Goal: Information Seeking & Learning: Learn about a topic

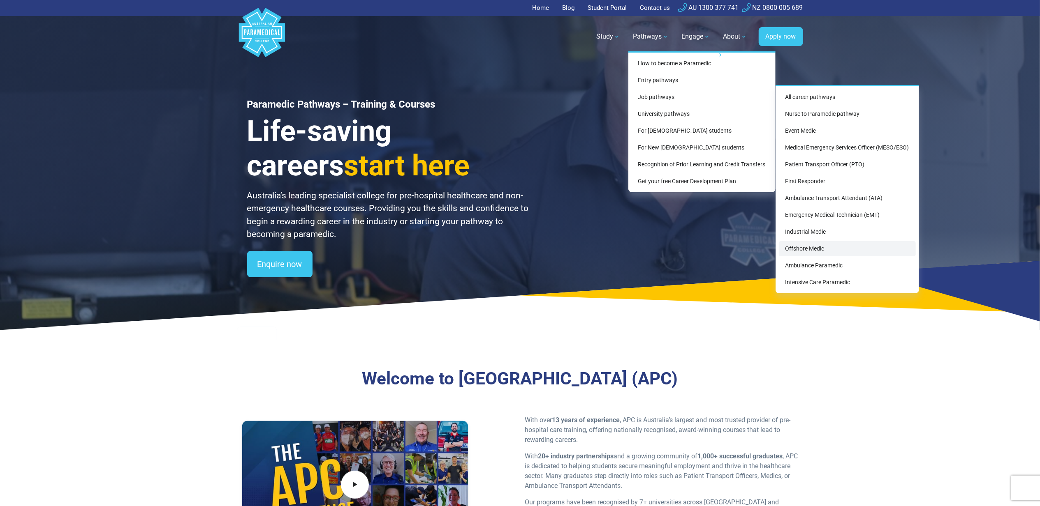
click at [821, 250] on link "Offshore Medic" at bounding box center [847, 248] width 137 height 15
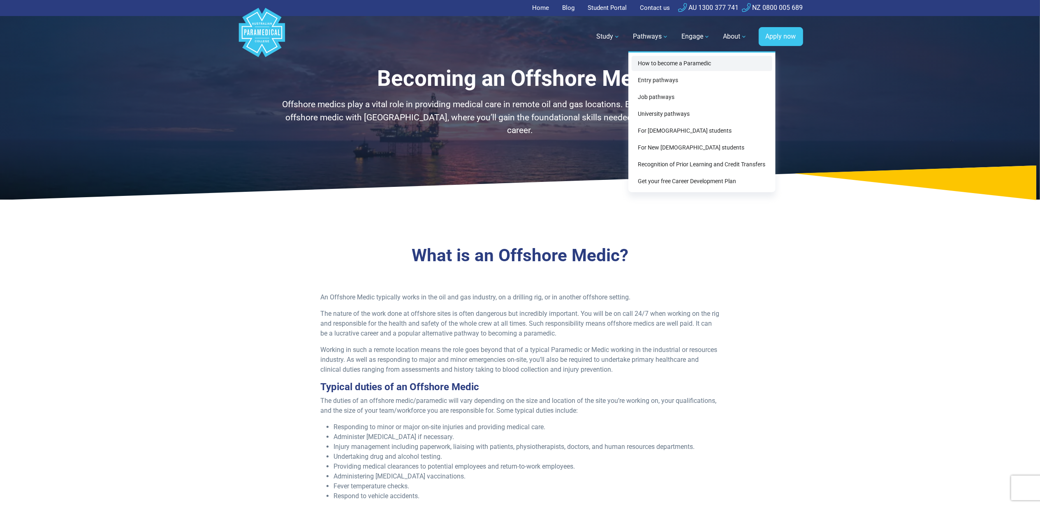
click at [707, 62] on link "How to become a Paramedic" at bounding box center [701, 63] width 141 height 15
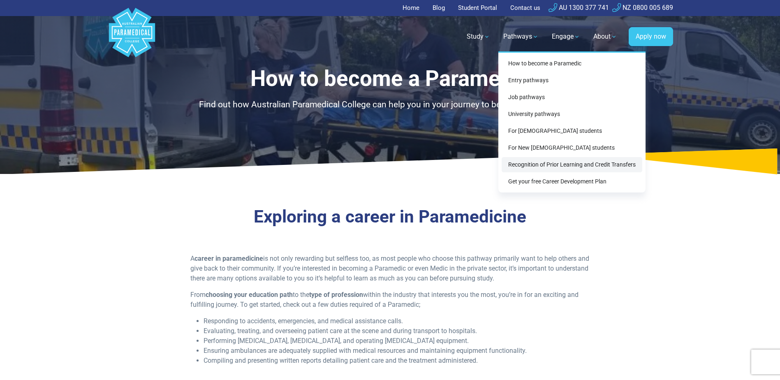
click at [611, 160] on link "Recognition of Prior Learning and Credit Transfers" at bounding box center [572, 164] width 141 height 15
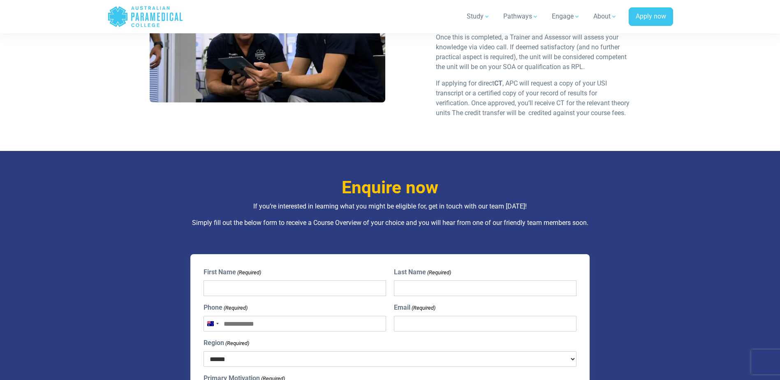
scroll to position [1727, 0]
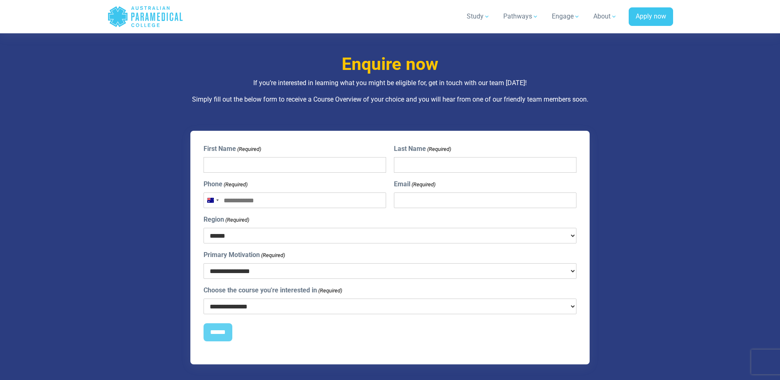
click at [298, 271] on select "**********" at bounding box center [389, 271] width 373 height 16
click at [471, 270] on select "**********" at bounding box center [389, 271] width 373 height 16
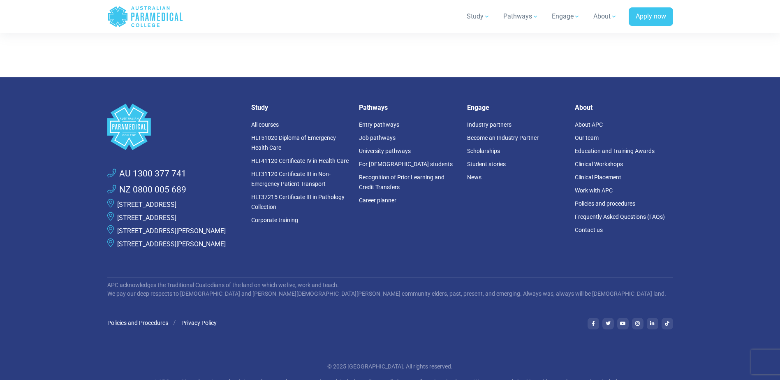
scroll to position [2220, 0]
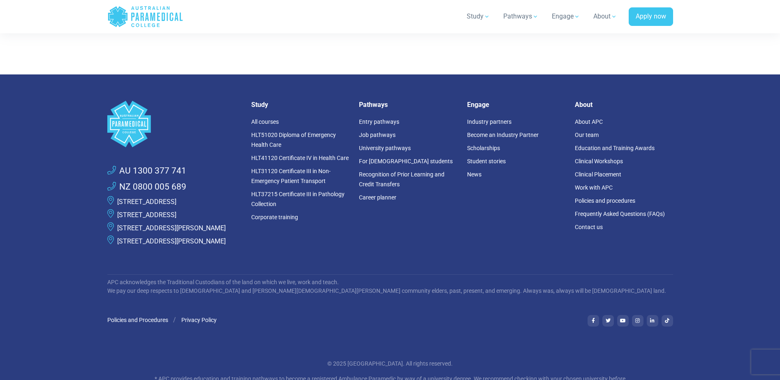
click at [488, 142] on li "Scholarships" at bounding box center [516, 147] width 98 height 13
click at [495, 146] on link "Scholarships" at bounding box center [483, 148] width 33 height 7
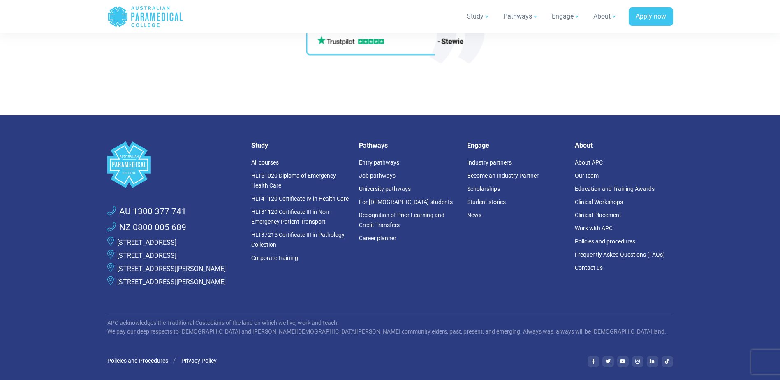
scroll to position [2138, 0]
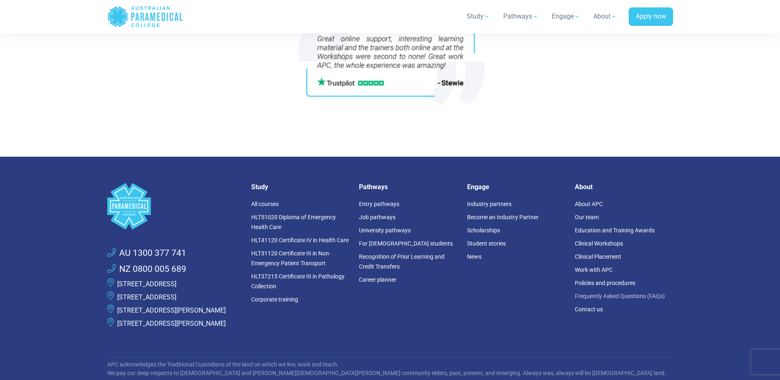
click at [601, 296] on link "Frequently Asked Questions (FAQs)" at bounding box center [620, 296] width 90 height 7
click at [380, 204] on link "Entry pathways" at bounding box center [379, 204] width 40 height 7
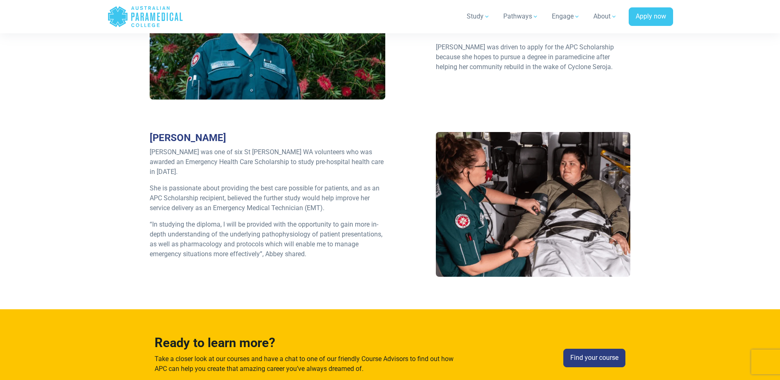
scroll to position [1274, 0]
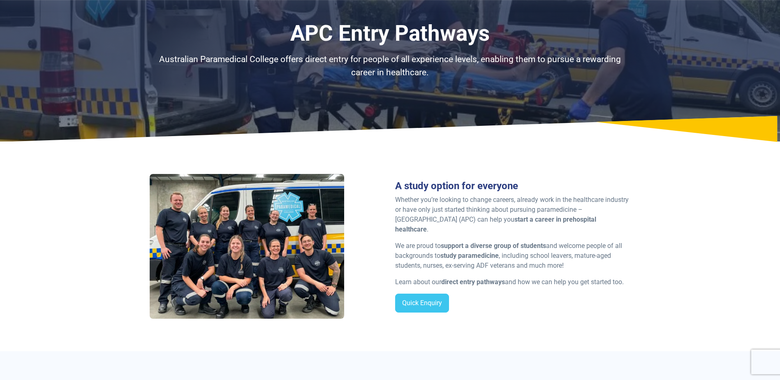
scroll to position [82, 0]
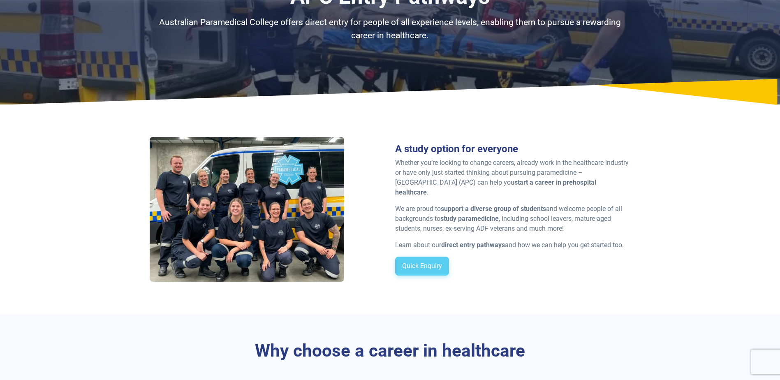
click at [422, 268] on link "Quick Enquiry" at bounding box center [422, 266] width 54 height 19
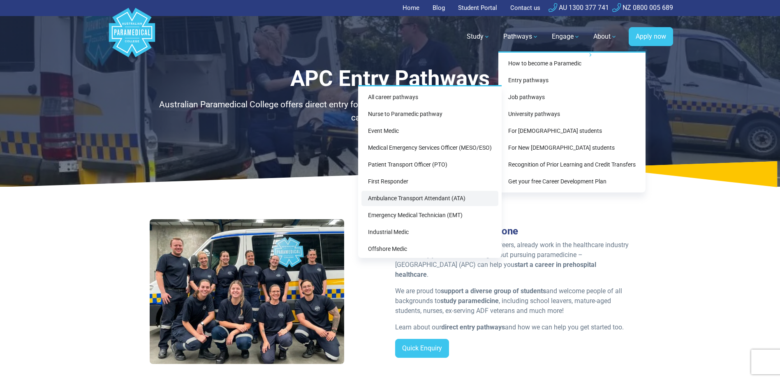
click at [423, 199] on link "Ambulance Transport Attendant (ATA)" at bounding box center [429, 198] width 137 height 15
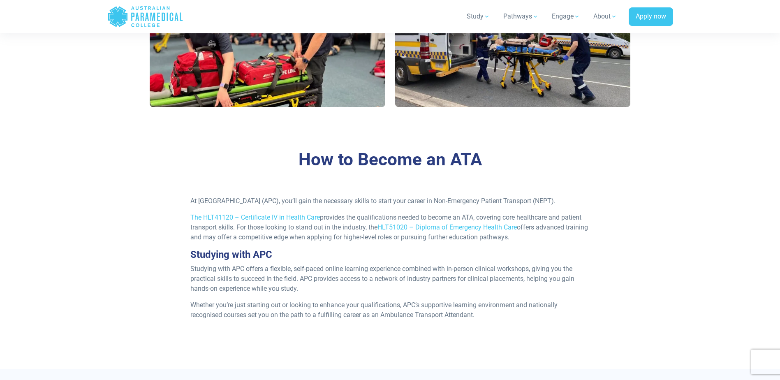
scroll to position [617, 0]
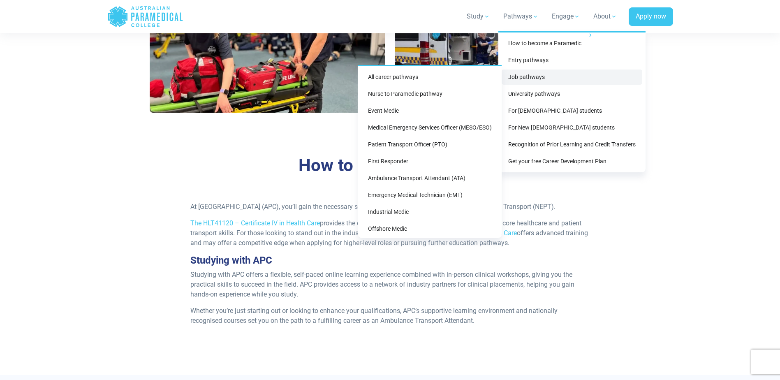
click at [534, 79] on link "Job pathways" at bounding box center [572, 76] width 141 height 15
click at [429, 194] on link "Emergency Medical Technician (EMT)" at bounding box center [429, 194] width 137 height 15
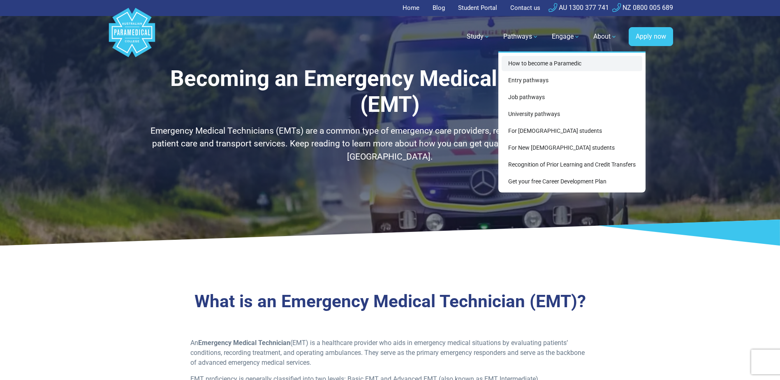
click at [568, 62] on link "How to become a Paramedic" at bounding box center [572, 63] width 141 height 15
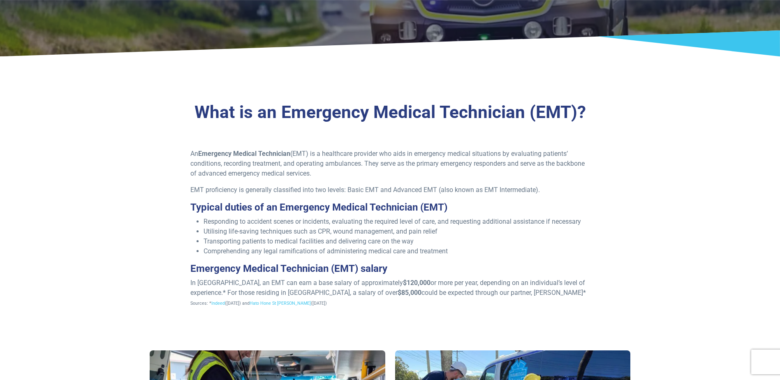
scroll to position [206, 0]
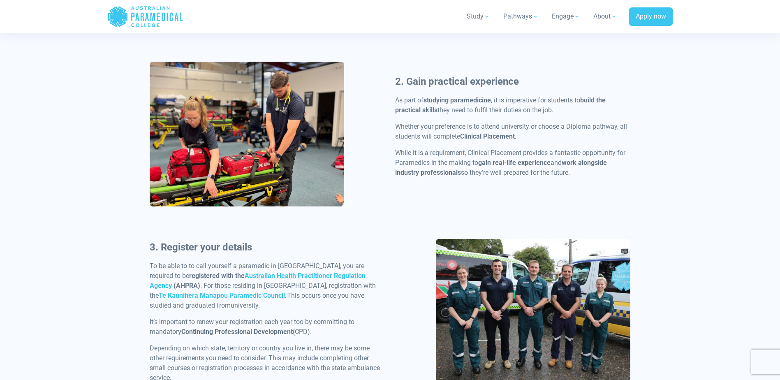
scroll to position [699, 0]
